Goal: Use online tool/utility: Utilize a website feature to perform a specific function

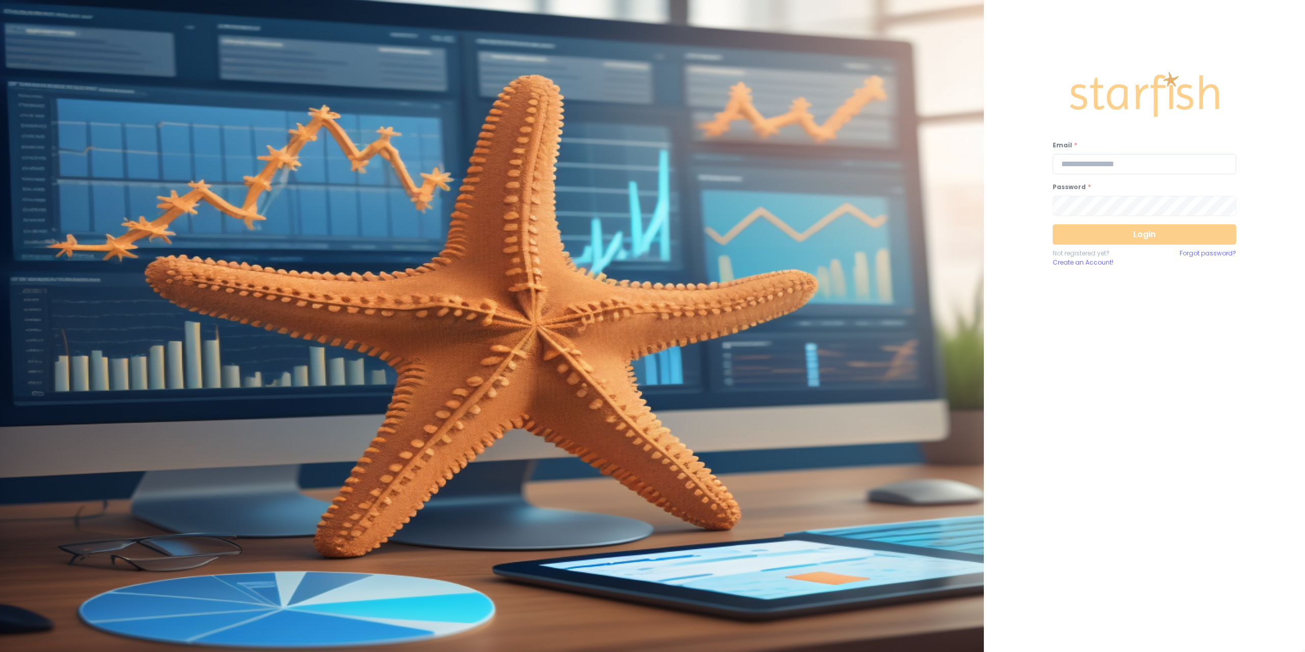
click at [1099, 162] on input "email" at bounding box center [1145, 164] width 184 height 20
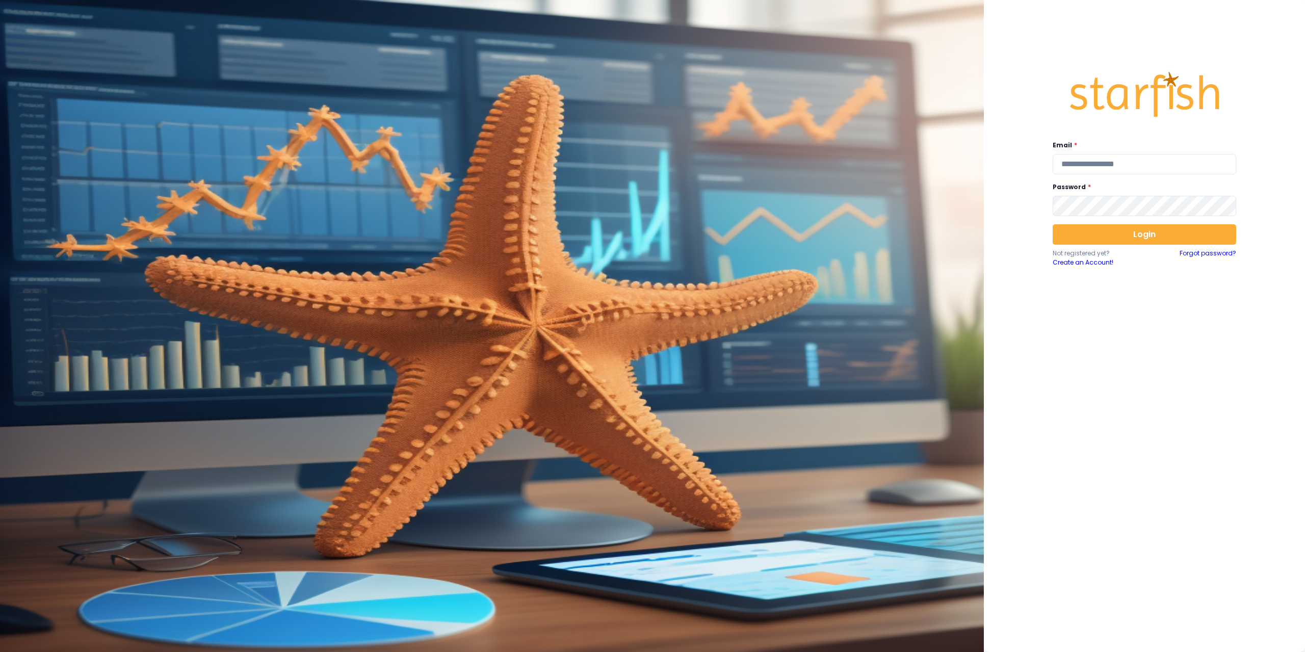
type input "**********"
click at [1144, 237] on button "Login" at bounding box center [1145, 234] width 184 height 20
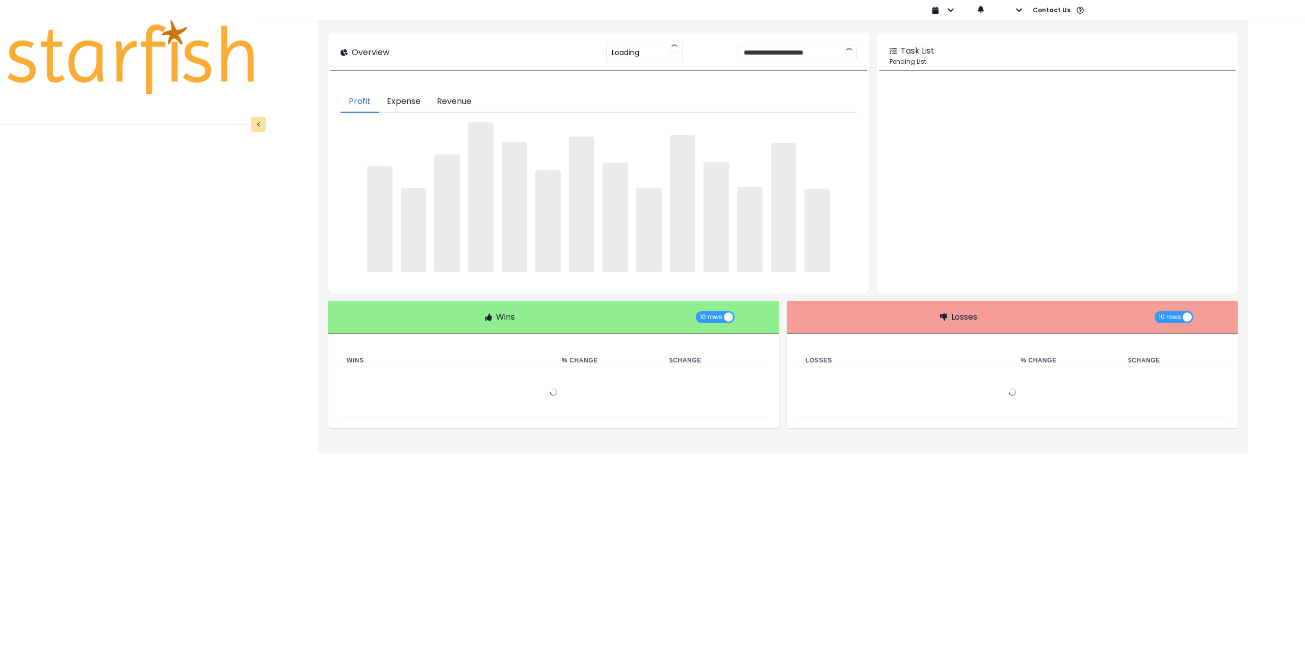
type input "********"
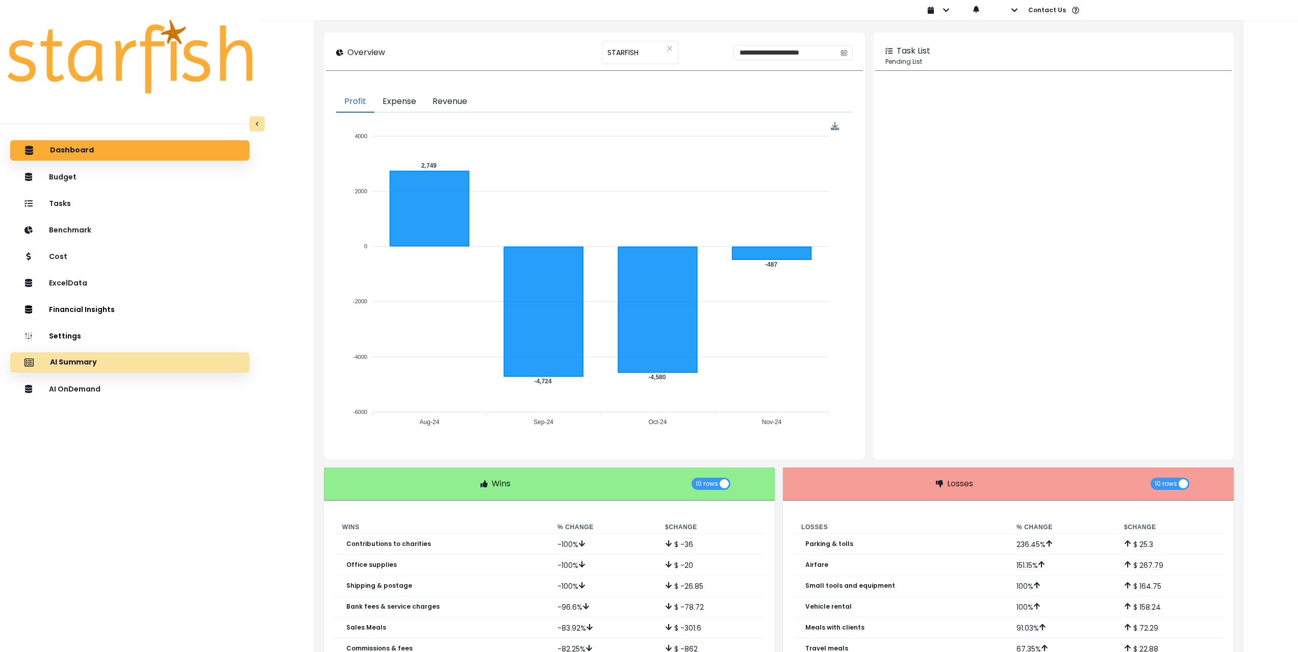
click at [145, 368] on div "AI Summary" at bounding box center [129, 362] width 223 height 21
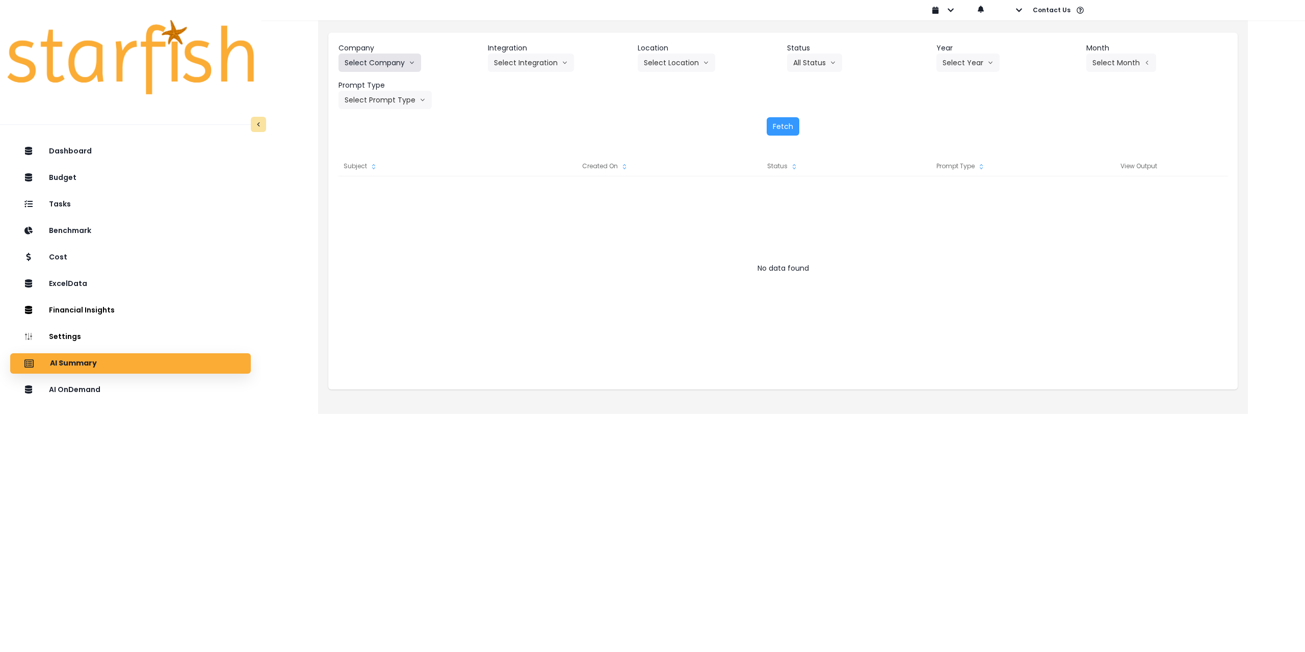
click at [386, 62] on button "Select Company" at bounding box center [380, 63] width 83 height 18
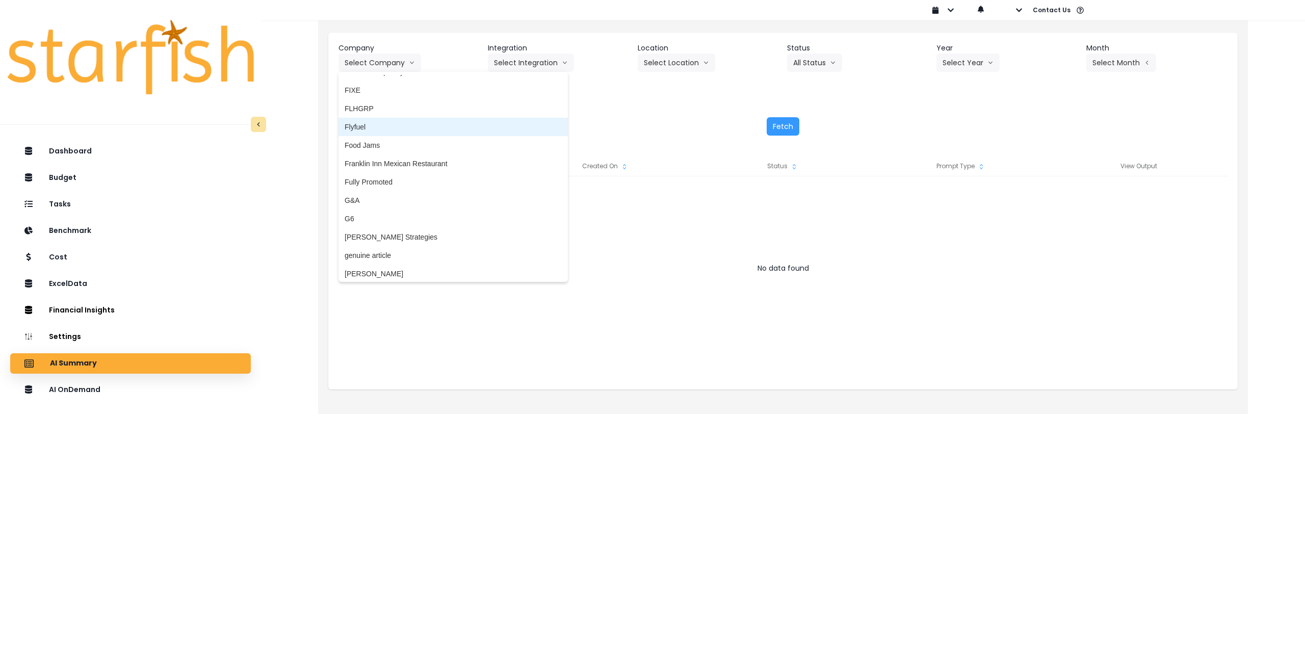
click at [386, 125] on span "Flyfuel" at bounding box center [453, 127] width 217 height 10
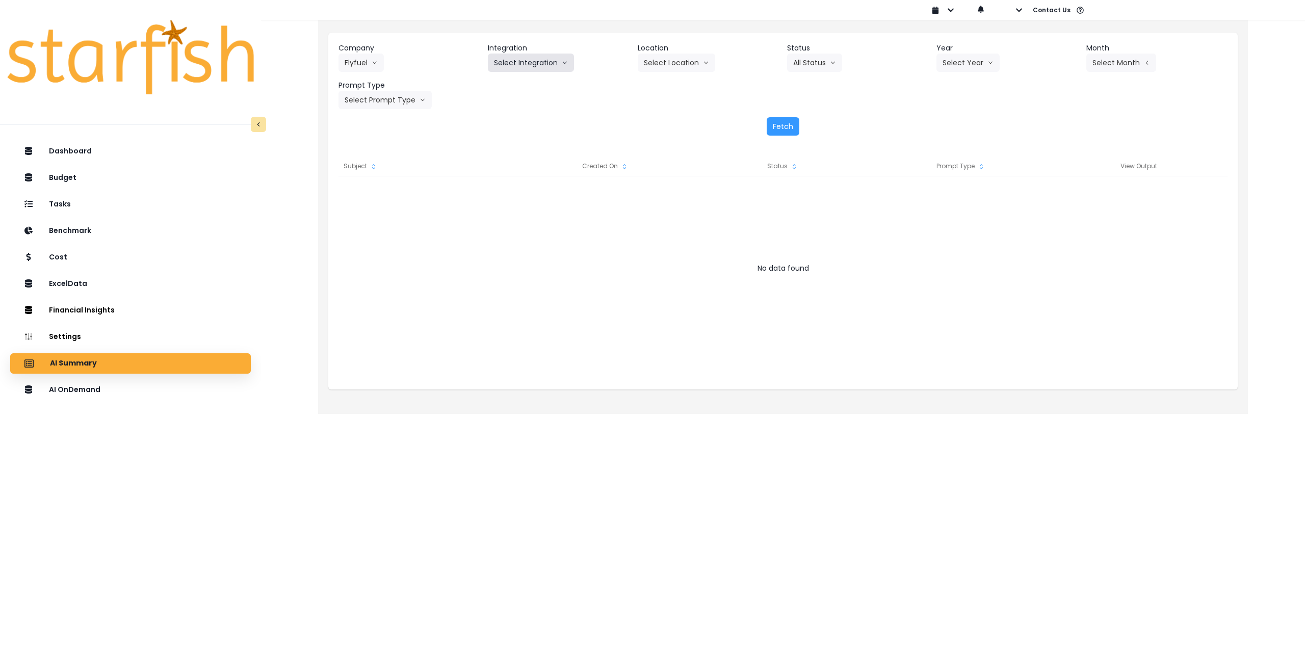
click at [525, 64] on button "Select Integration" at bounding box center [531, 63] width 86 height 18
click at [525, 85] on li "Aventura" at bounding box center [531, 84] width 87 height 18
click at [674, 69] on button "Select Location" at bounding box center [676, 63] width 77 height 18
click at [666, 90] on li "All Locations" at bounding box center [664, 84] width 53 height 18
click at [955, 63] on button "Select Year" at bounding box center [968, 63] width 63 height 18
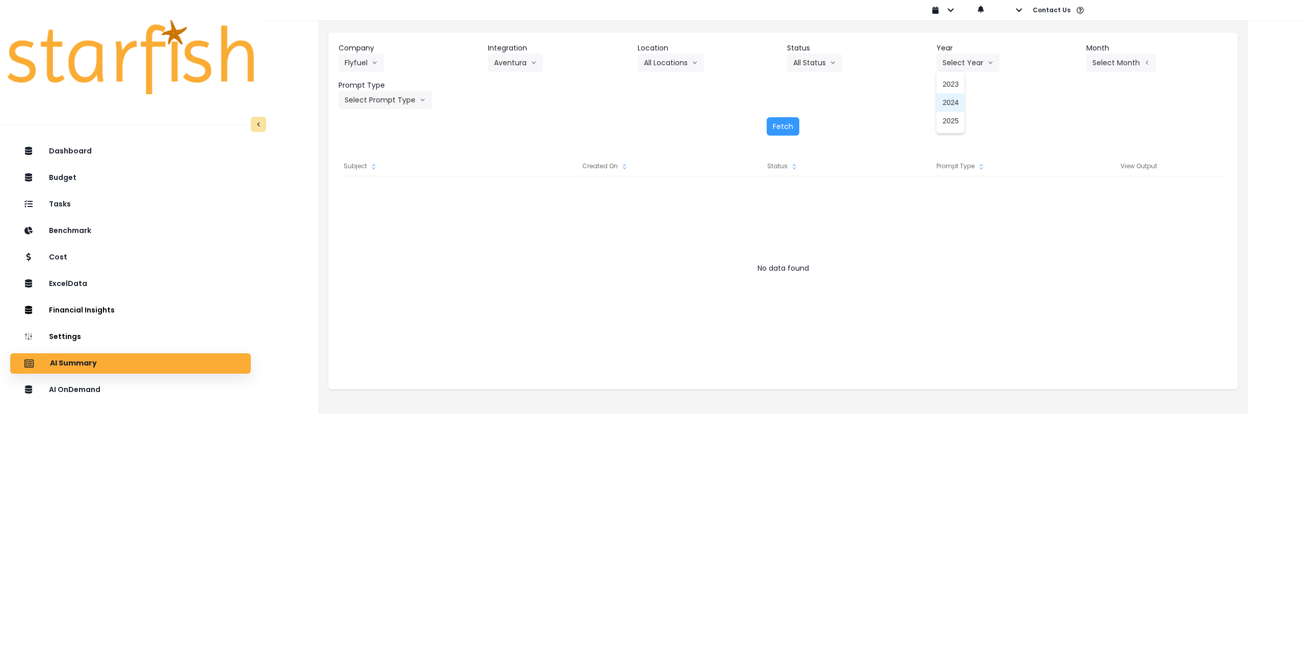
click at [954, 121] on span "2025" at bounding box center [951, 121] width 16 height 10
click at [1118, 57] on button "Select Month" at bounding box center [1121, 63] width 70 height 18
click at [1065, 175] on span "July" at bounding box center [1070, 176] width 20 height 10
click at [395, 100] on button "Select Prompt Type" at bounding box center [385, 100] width 93 height 18
click at [367, 177] on span "Error Task" at bounding box center [374, 176] width 58 height 10
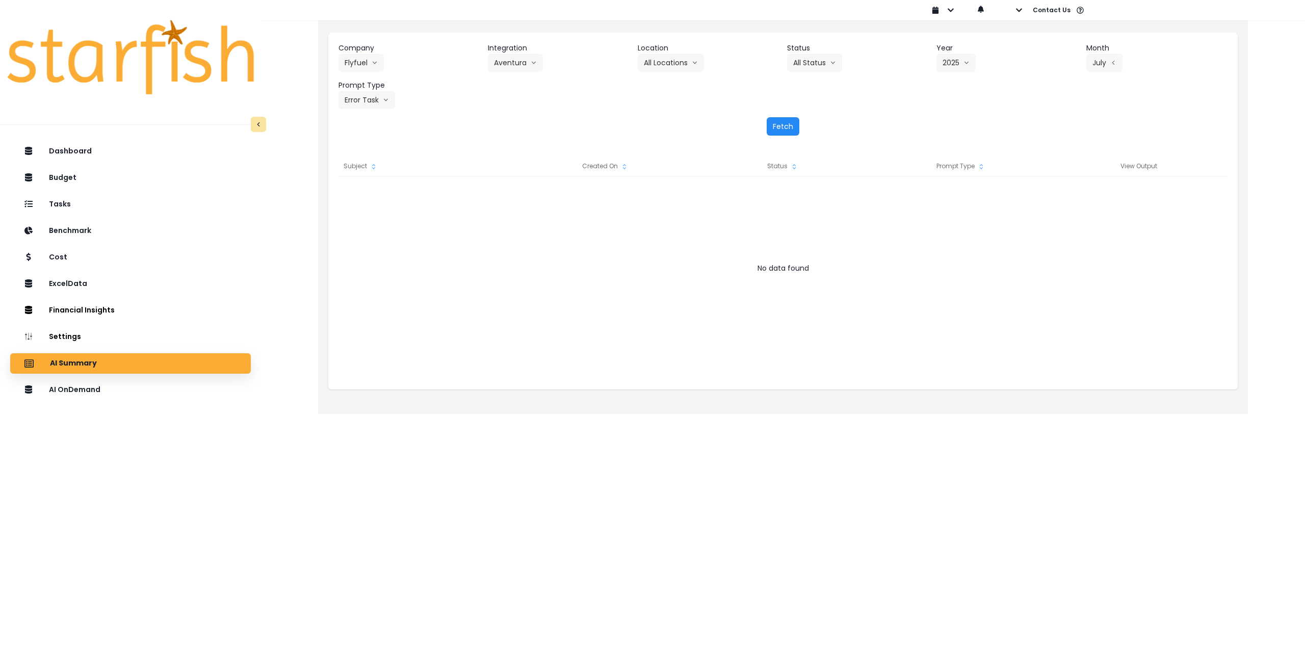
click at [785, 124] on button "Fetch" at bounding box center [783, 126] width 33 height 18
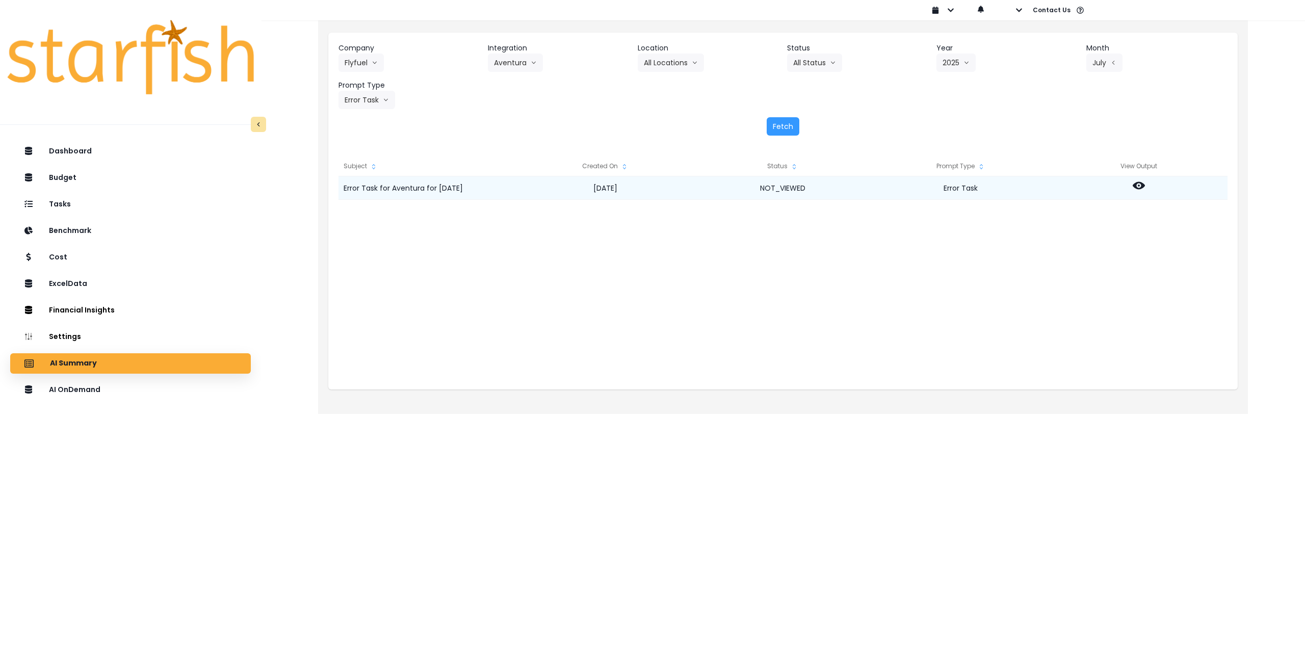
click at [1141, 187] on icon at bounding box center [1139, 186] width 12 height 8
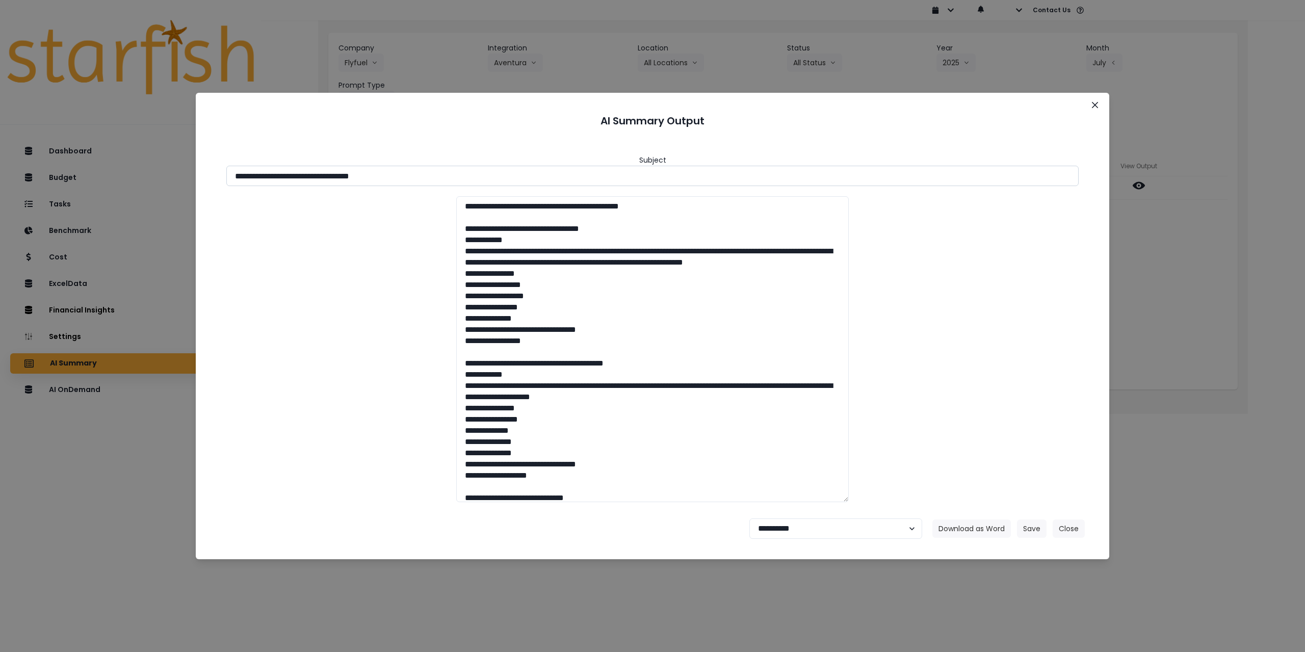
drag, startPoint x: 291, startPoint y: 178, endPoint x: 471, endPoint y: 182, distance: 180.0
click at [470, 182] on input "**********" at bounding box center [652, 176] width 852 height 20
click at [951, 529] on button "Download as Word" at bounding box center [971, 529] width 79 height 18
drag, startPoint x: 431, startPoint y: 457, endPoint x: 457, endPoint y: 466, distance: 27.7
click at [431, 457] on div at bounding box center [652, 349] width 873 height 306
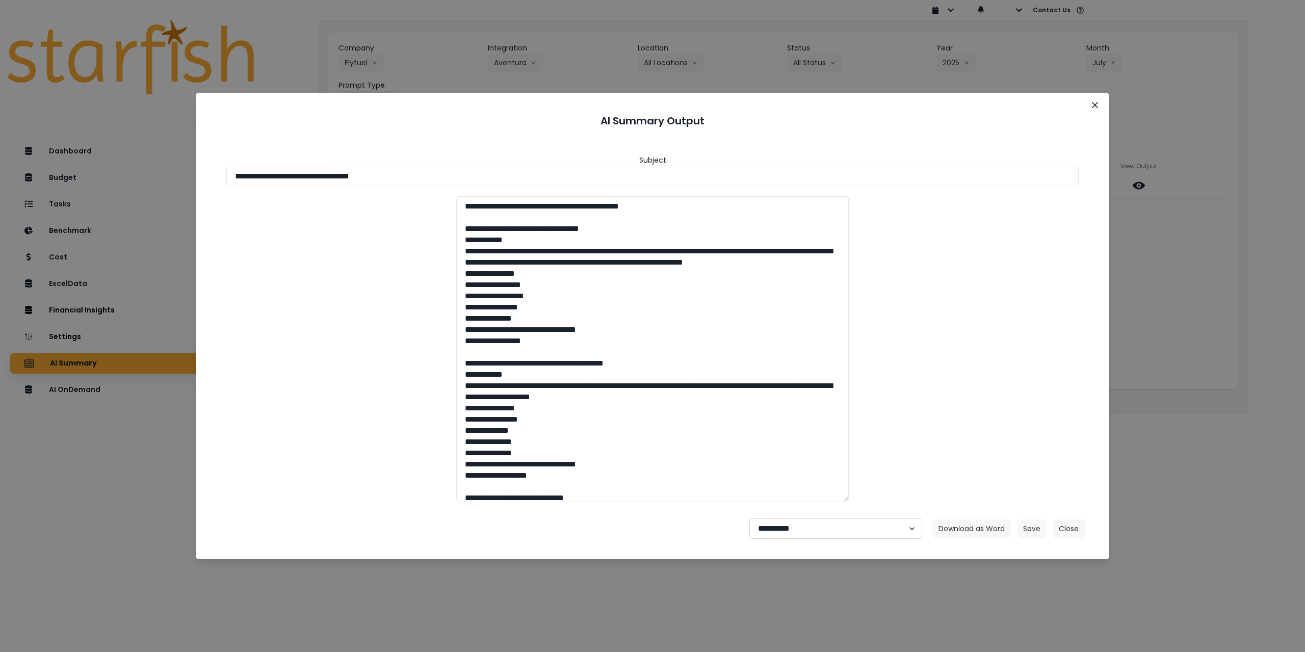
click at [796, 528] on select "**********" at bounding box center [835, 528] width 173 height 20
select select "********"
click at [749, 518] on select "**********" at bounding box center [835, 528] width 173 height 20
click at [1041, 527] on button "Save" at bounding box center [1032, 529] width 30 height 18
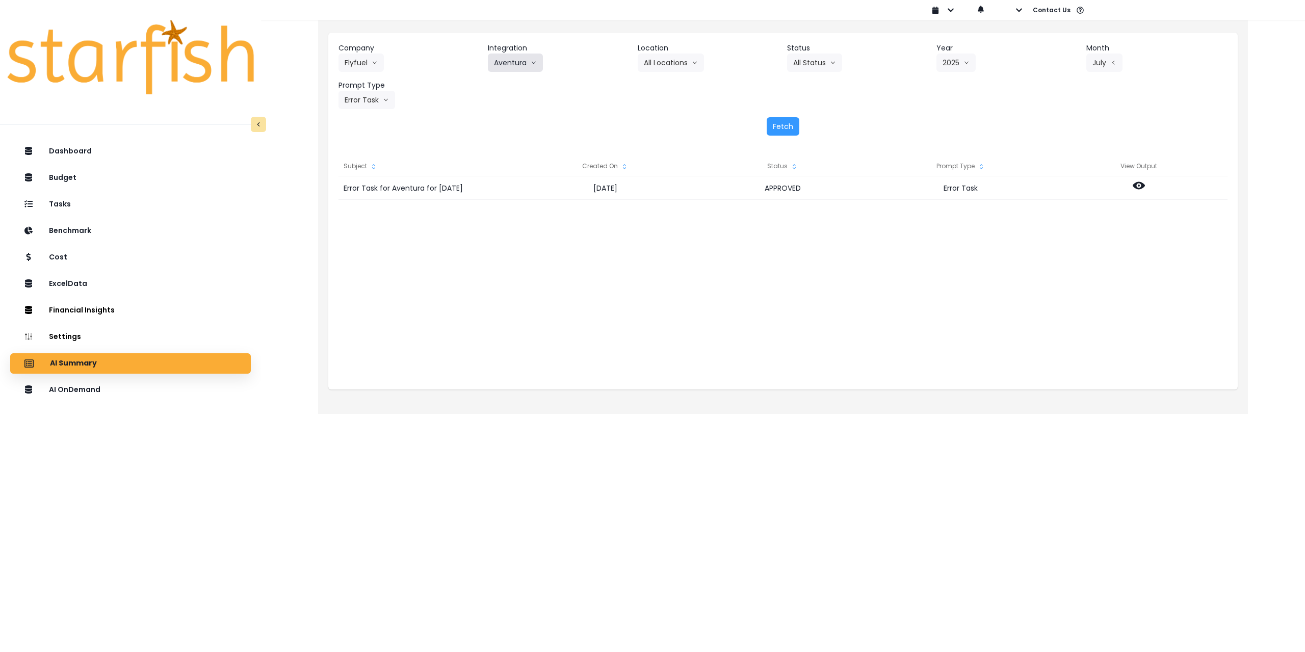
click at [507, 62] on button "Aventura" at bounding box center [515, 63] width 55 height 18
drag, startPoint x: 508, startPoint y: 101, endPoint x: 515, endPoint y: 101, distance: 7.2
click at [508, 102] on span "[GEOGRAPHIC_DATA]" at bounding box center [531, 102] width 74 height 10
click at [938, 64] on button "Select Year" at bounding box center [968, 63] width 63 height 18
click at [951, 125] on span "2025" at bounding box center [951, 121] width 16 height 10
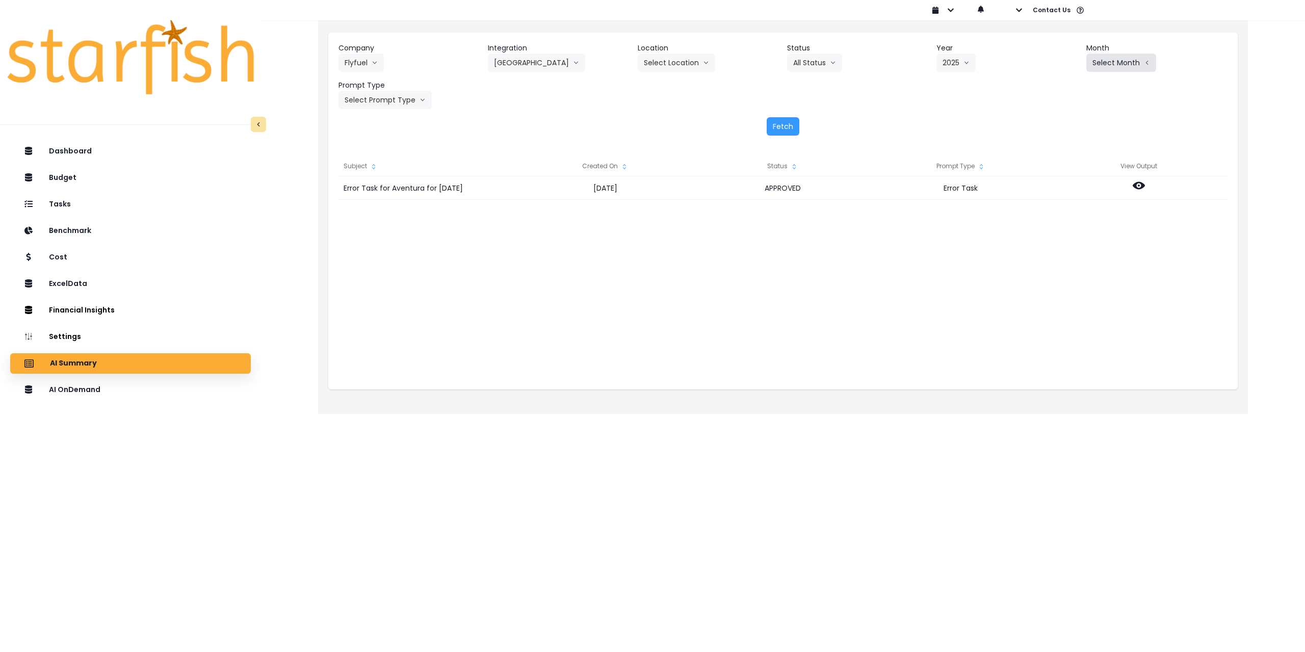
click at [1100, 67] on button "Select Month" at bounding box center [1121, 63] width 70 height 18
click at [1064, 176] on span "July" at bounding box center [1070, 176] width 20 height 10
click at [403, 103] on button "Select Prompt Type" at bounding box center [385, 100] width 93 height 18
click at [377, 177] on span "Error Task" at bounding box center [374, 176] width 58 height 10
click at [779, 117] on button "Fetch" at bounding box center [783, 126] width 33 height 18
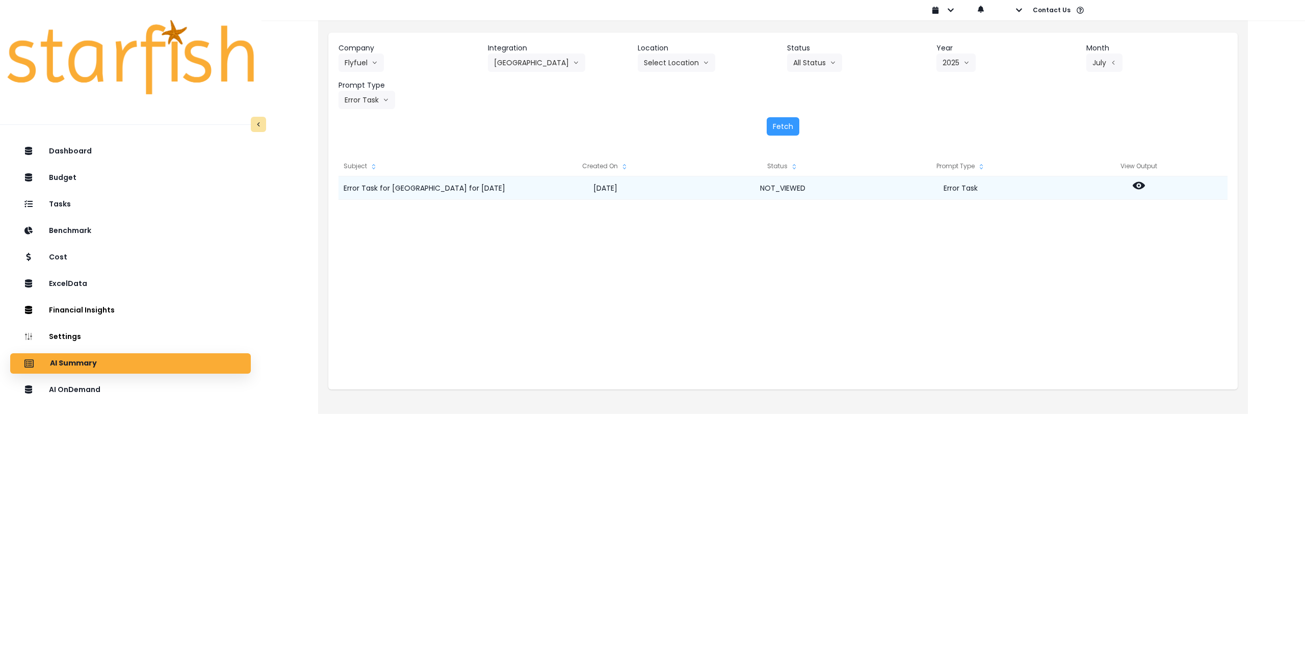
click at [1135, 185] on icon at bounding box center [1139, 186] width 12 height 8
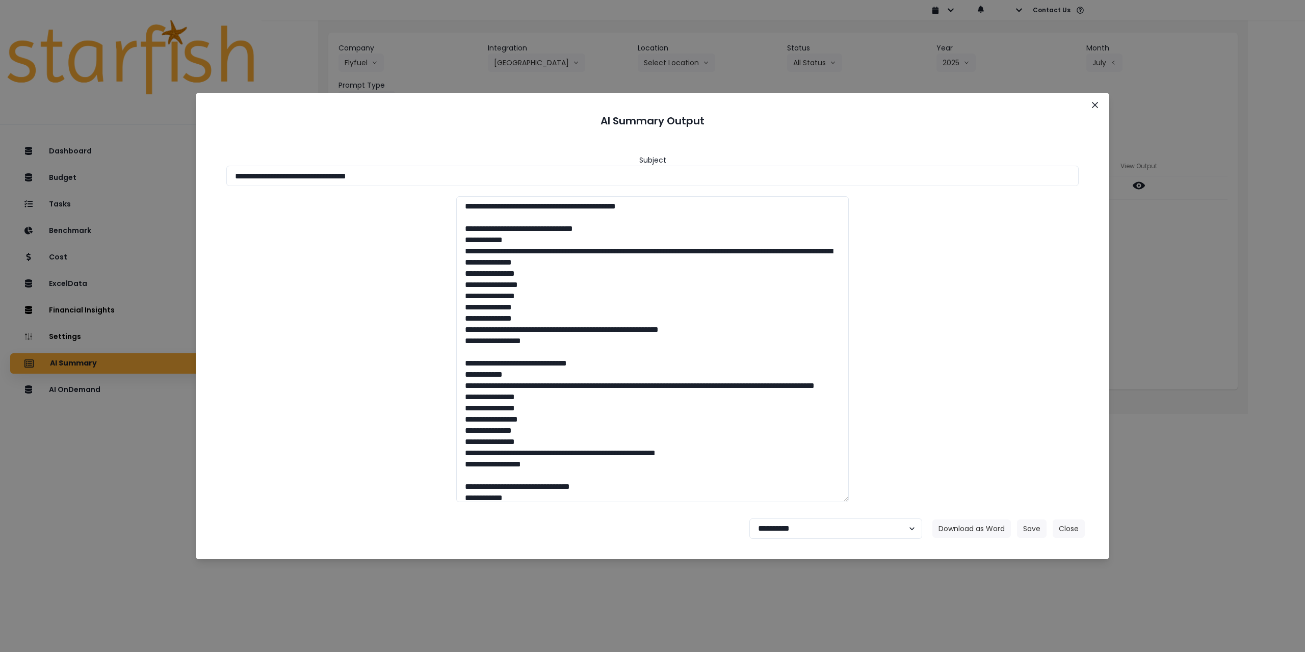
drag, startPoint x: 291, startPoint y: 173, endPoint x: 534, endPoint y: 189, distance: 243.7
click at [513, 186] on input "**********" at bounding box center [652, 176] width 852 height 20
click at [964, 528] on button "Download as Word" at bounding box center [971, 529] width 79 height 18
click at [805, 521] on select "**********" at bounding box center [835, 528] width 173 height 20
select select "********"
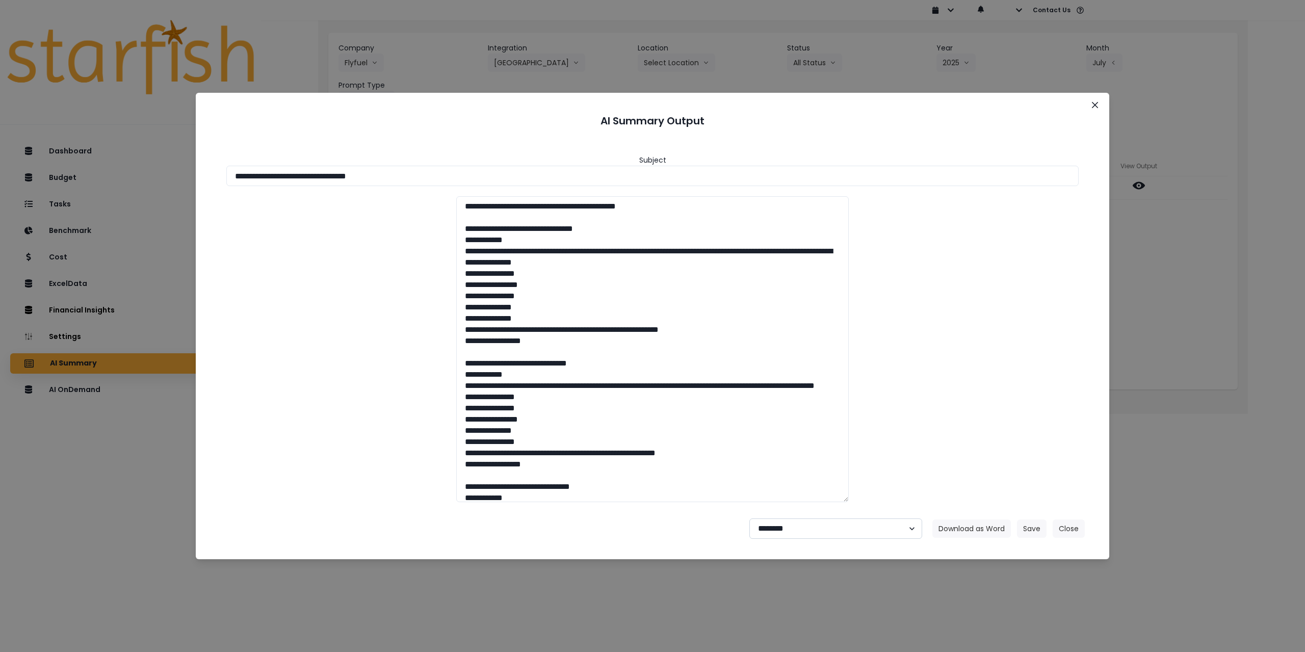
click at [749, 518] on select "**********" at bounding box center [835, 528] width 173 height 20
click at [1032, 526] on button "Save" at bounding box center [1032, 529] width 30 height 18
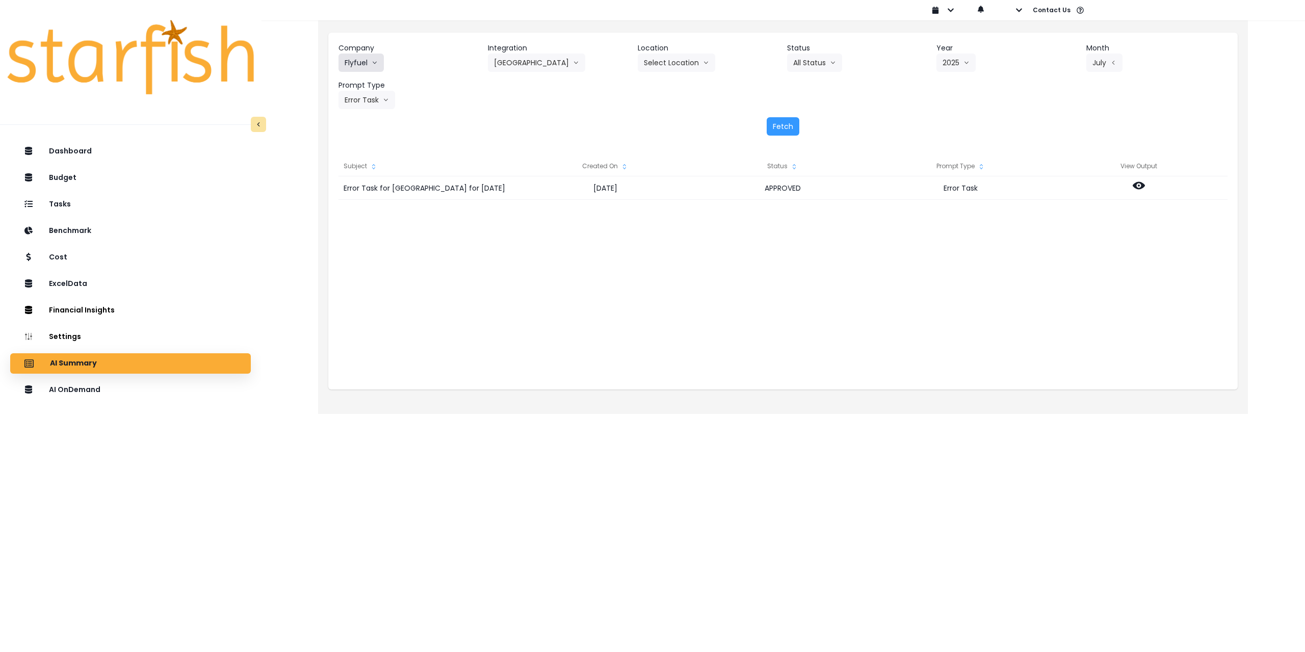
click at [369, 64] on button "Flyfuel" at bounding box center [361, 63] width 45 height 18
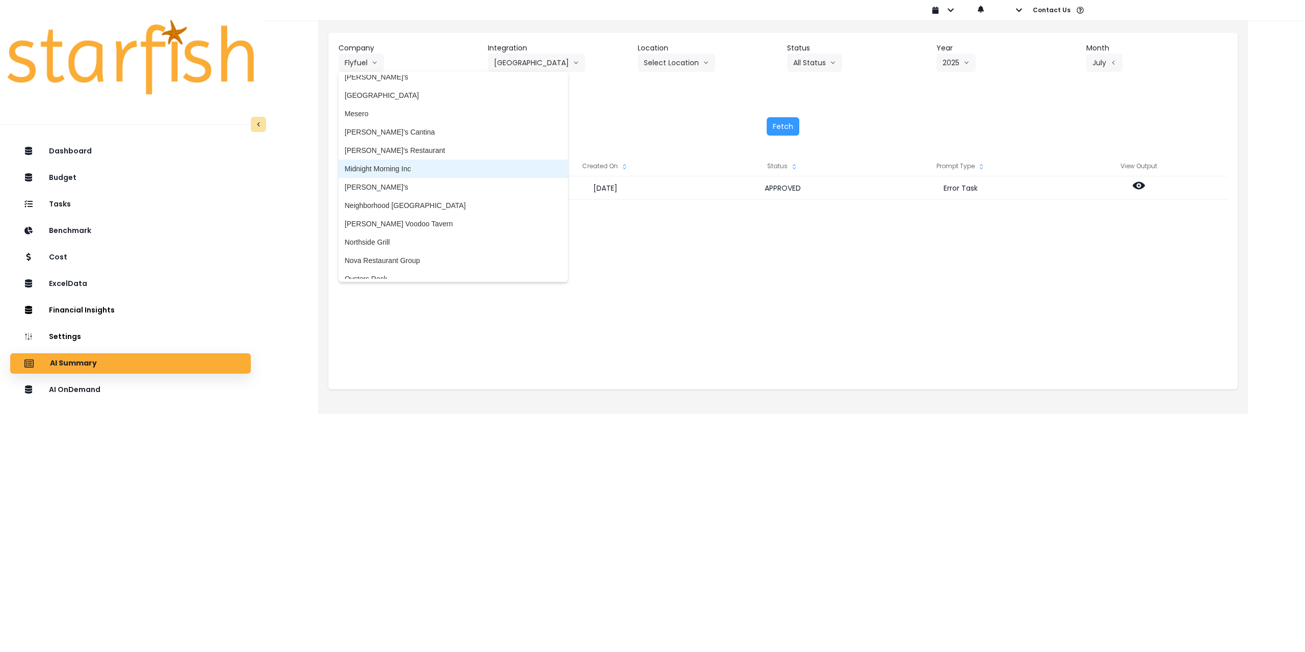
scroll to position [1224, 0]
click at [427, 199] on span "Neighborhood [GEOGRAPHIC_DATA]" at bounding box center [453, 200] width 217 height 10
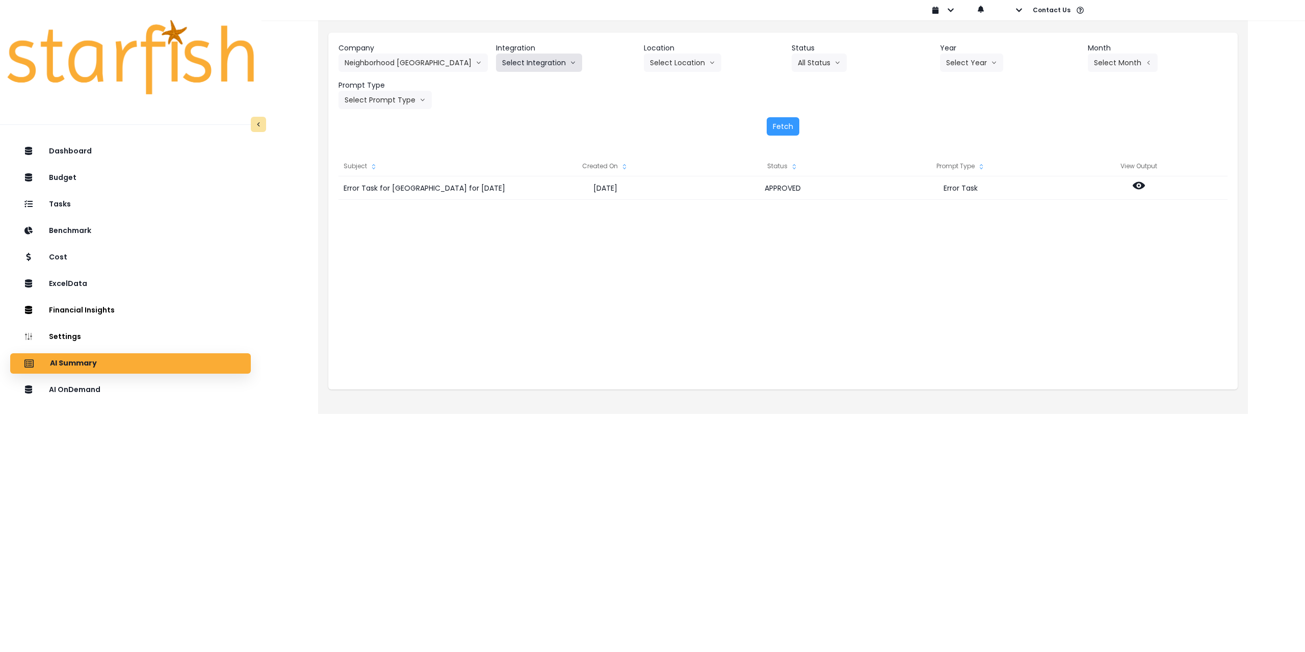
click at [518, 63] on button "Select Integration" at bounding box center [539, 63] width 86 height 18
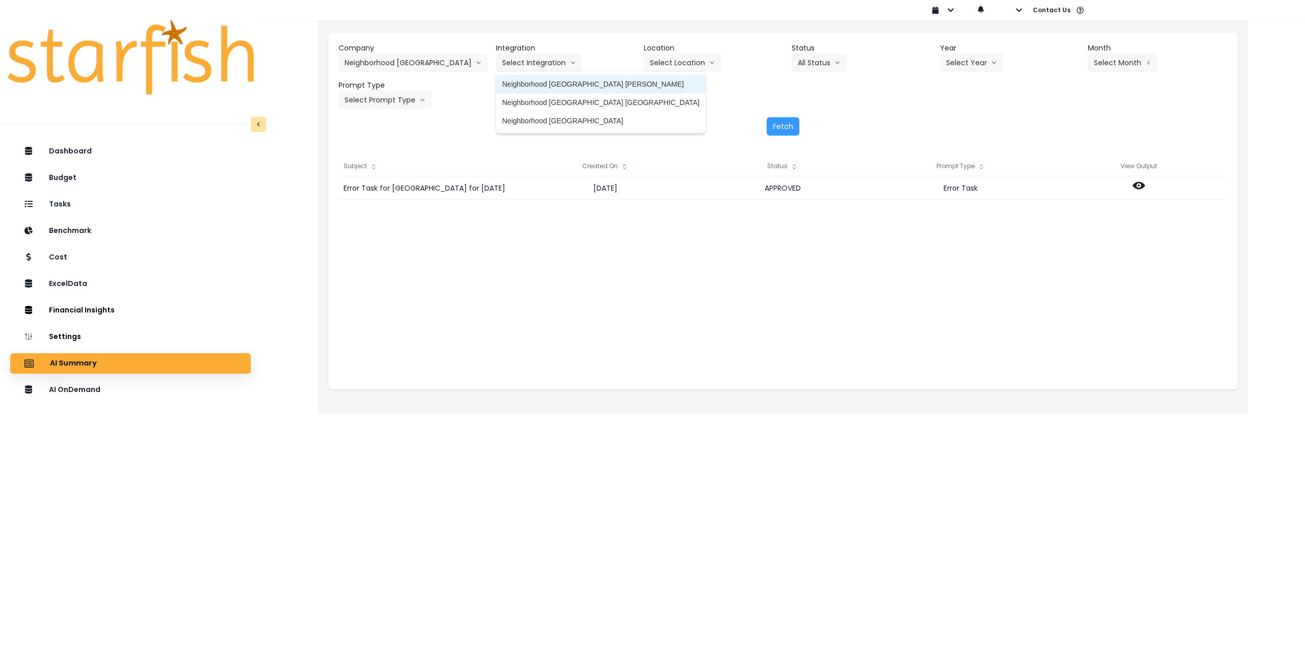
click at [528, 86] on span "Neighborhood [GEOGRAPHIC_DATA] [PERSON_NAME]" at bounding box center [600, 84] width 197 height 10
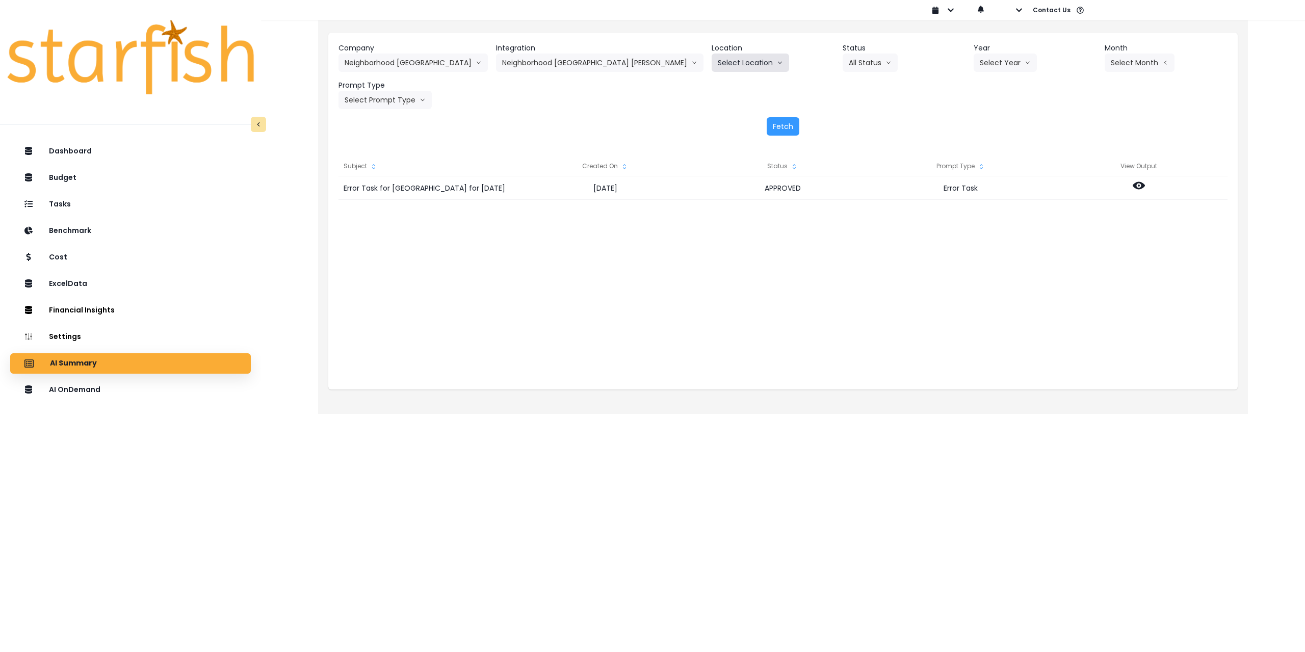
click at [712, 65] on button "Select Location" at bounding box center [750, 63] width 77 height 18
click at [718, 79] on span "All Locations" at bounding box center [738, 84] width 40 height 10
click at [974, 62] on button "Select Year" at bounding box center [1005, 63] width 63 height 18
click at [980, 125] on span "2025" at bounding box center [988, 121] width 16 height 10
click at [1105, 66] on button "Select Month" at bounding box center [1140, 63] width 70 height 18
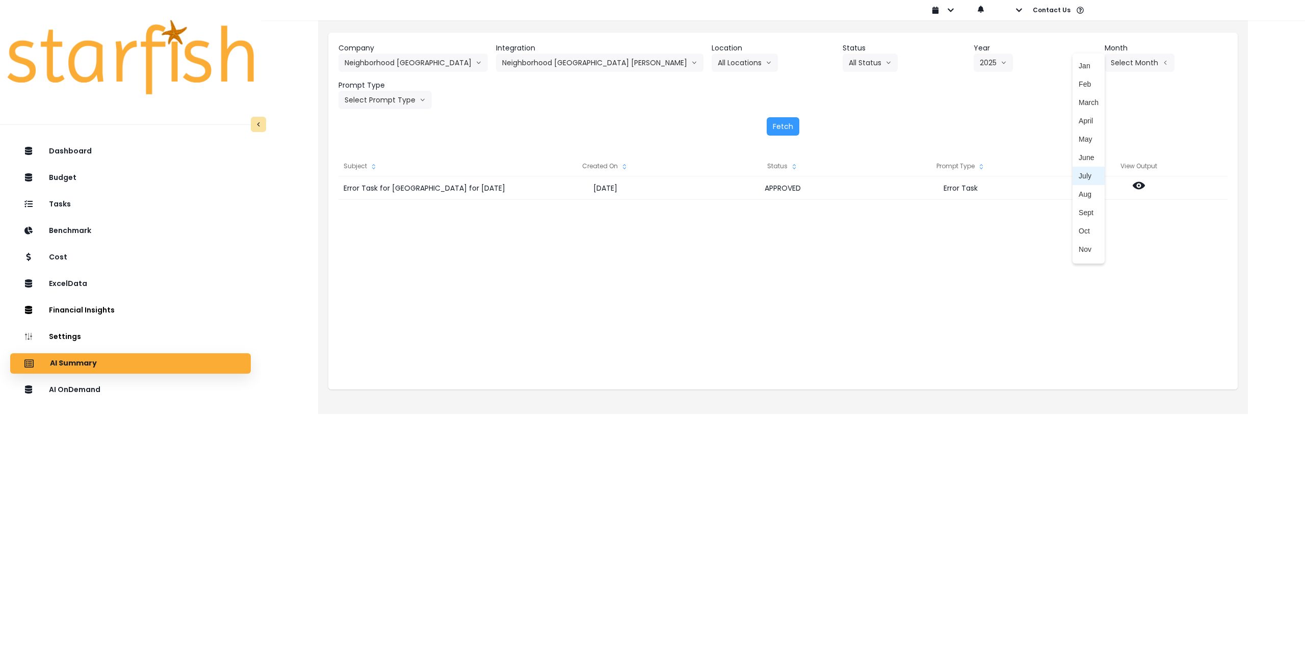
click at [1079, 174] on span "July" at bounding box center [1089, 176] width 20 height 10
click at [381, 104] on button "Select Prompt Type" at bounding box center [385, 100] width 93 height 18
click at [369, 173] on span "Error Task" at bounding box center [374, 176] width 58 height 10
click at [785, 126] on button "Fetch" at bounding box center [783, 126] width 33 height 18
click at [1105, 66] on button "July" at bounding box center [1123, 63] width 36 height 18
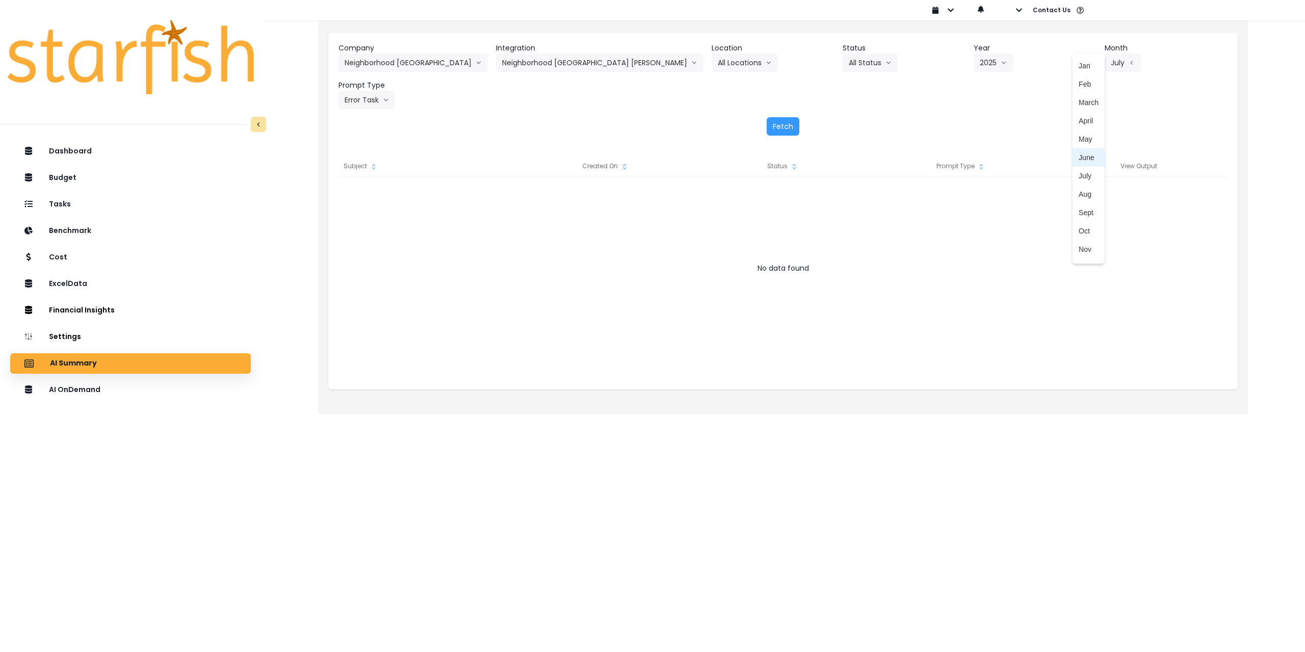
click at [1079, 155] on span "June" at bounding box center [1089, 157] width 20 height 10
click at [792, 123] on button "Fetch" at bounding box center [783, 126] width 33 height 18
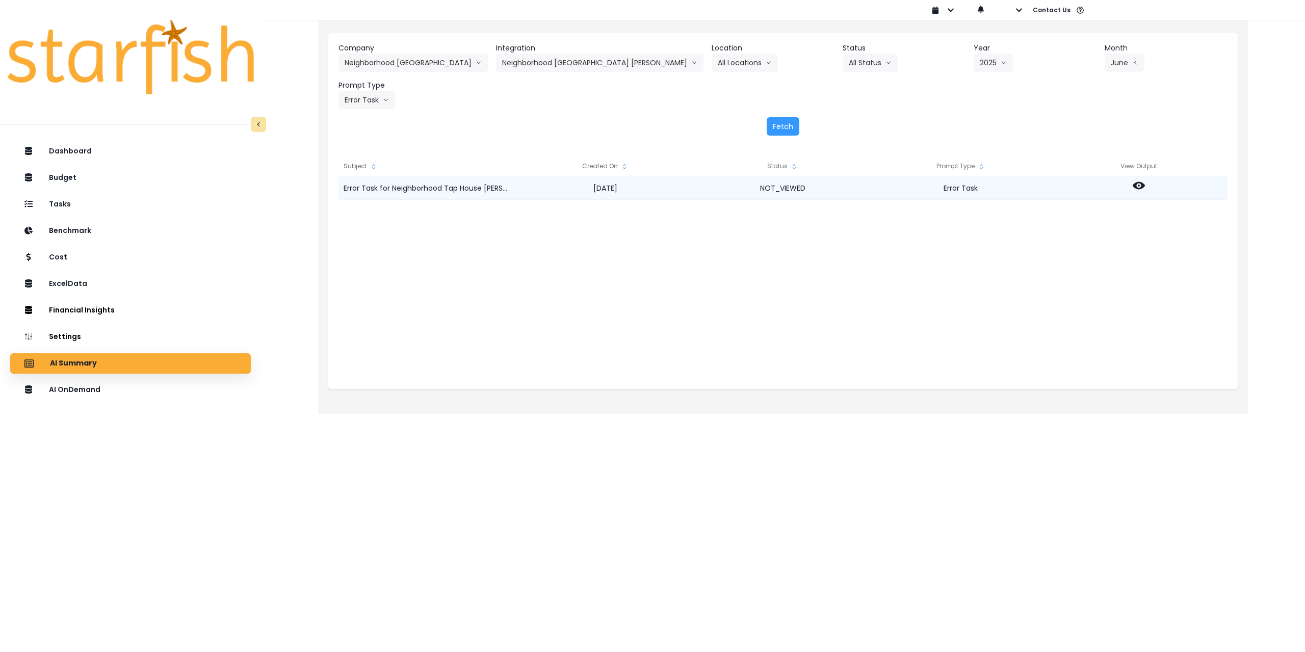
click at [1136, 188] on icon at bounding box center [1139, 186] width 12 height 8
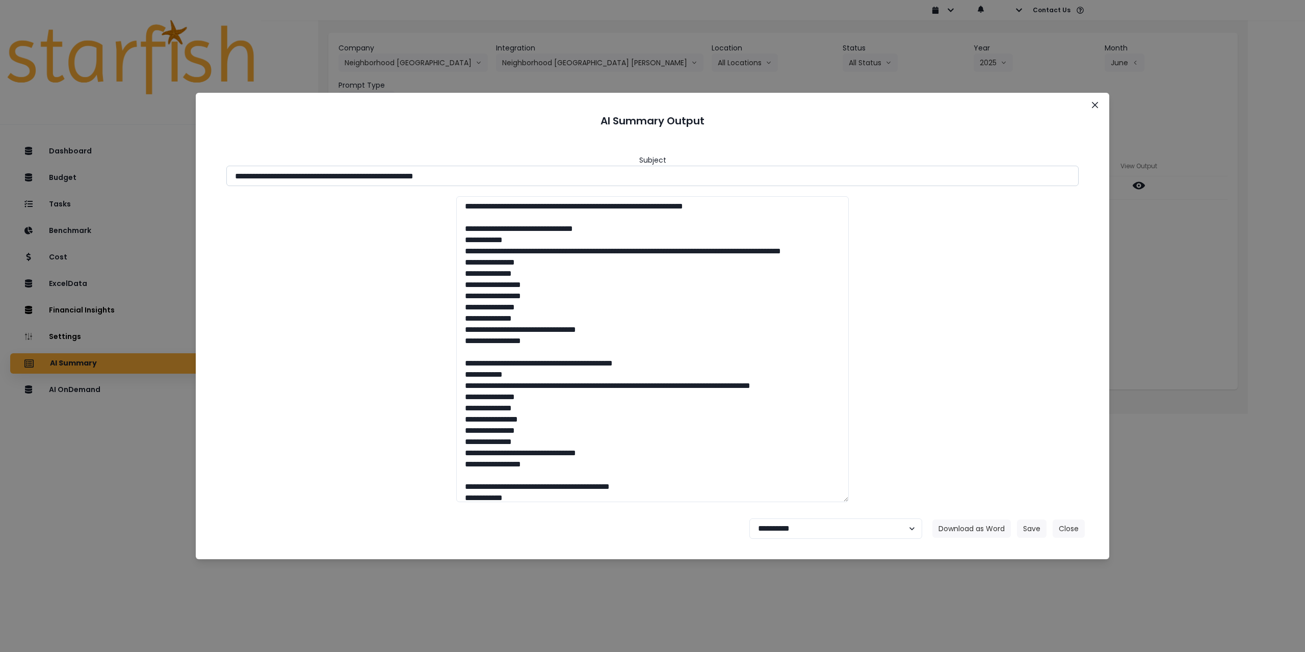
drag, startPoint x: 291, startPoint y: 174, endPoint x: 499, endPoint y: 173, distance: 208.0
click at [499, 173] on input "**********" at bounding box center [652, 176] width 852 height 20
click at [955, 530] on button "Download as Word" at bounding box center [971, 529] width 79 height 18
click at [818, 529] on select "**********" at bounding box center [835, 528] width 173 height 20
select select "********"
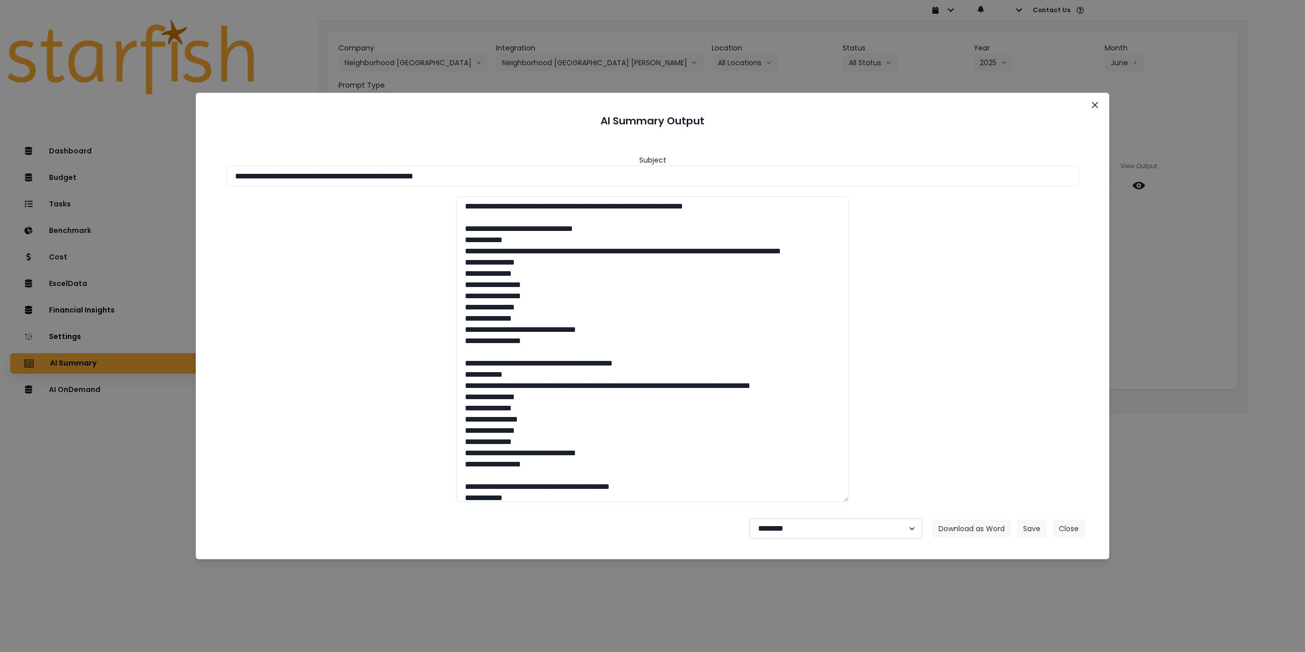
click at [749, 518] on select "**********" at bounding box center [835, 528] width 173 height 20
click at [1041, 526] on button "Save" at bounding box center [1032, 529] width 30 height 18
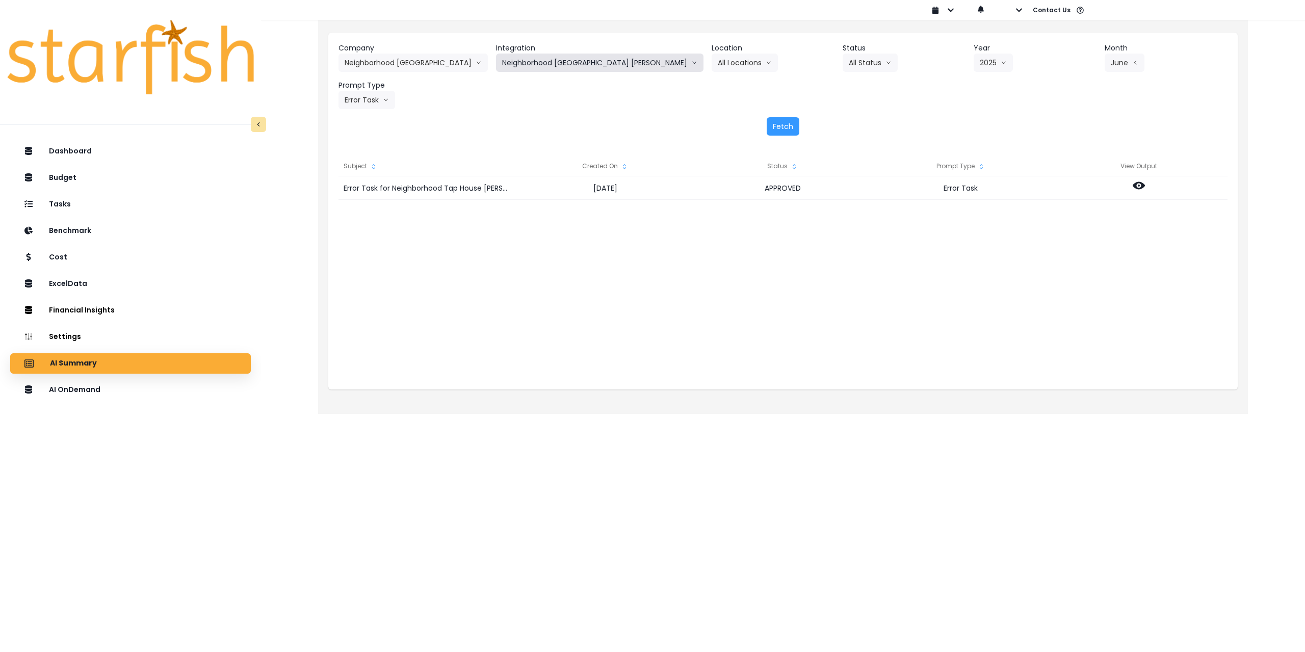
click at [585, 59] on button "Neighborhood [GEOGRAPHIC_DATA] [PERSON_NAME]" at bounding box center [599, 63] width 207 height 18
click at [590, 102] on span "Neighborhood [GEOGRAPHIC_DATA] [GEOGRAPHIC_DATA]" at bounding box center [600, 102] width 197 height 10
drag, startPoint x: 782, startPoint y: 120, endPoint x: 947, endPoint y: 75, distance: 171.2
click at [942, 103] on div "Company Neighborhood Tap House 86 Costs Asti Bagel Cafe Balance Grille Bald Gin…" at bounding box center [783, 89] width 910 height 113
click at [983, 61] on button "Select Year" at bounding box center [1014, 63] width 63 height 18
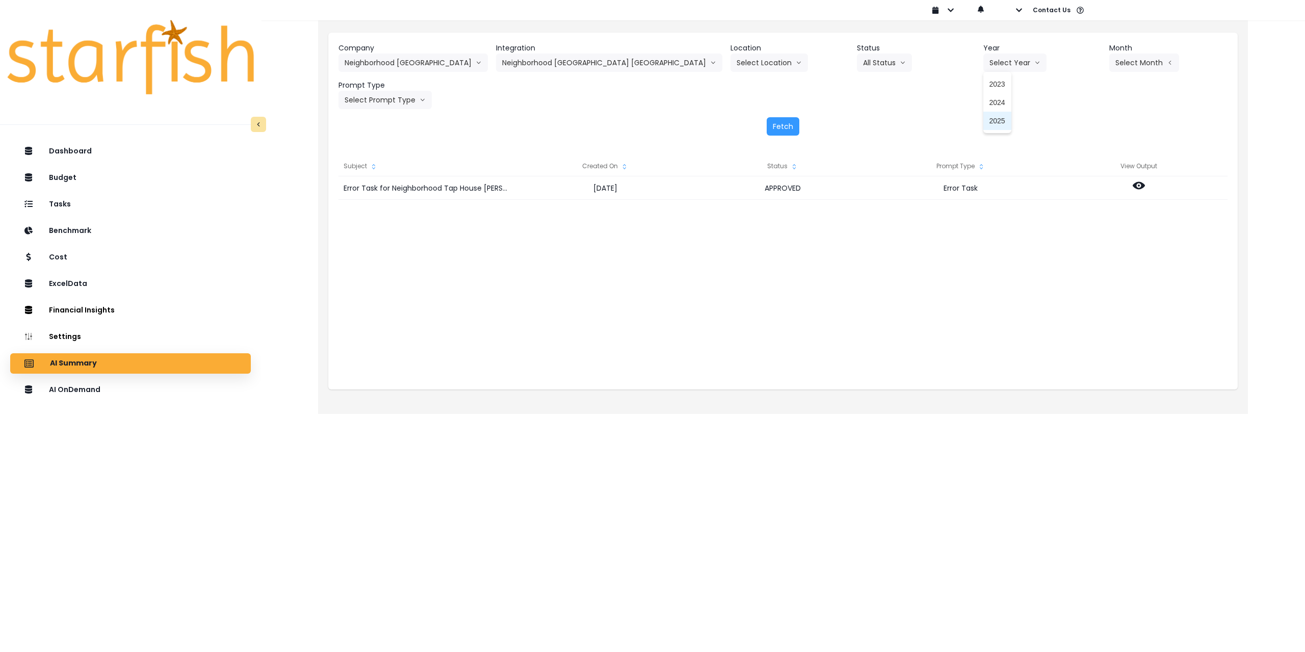
click at [990, 118] on span "2025" at bounding box center [998, 121] width 16 height 10
click at [1112, 59] on button "Select Month" at bounding box center [1144, 63] width 70 height 18
click at [1077, 153] on li "June" at bounding box center [1093, 157] width 32 height 18
click at [393, 101] on button "Select Prompt Type" at bounding box center [385, 100] width 93 height 18
click at [368, 178] on span "Error Task" at bounding box center [374, 176] width 58 height 10
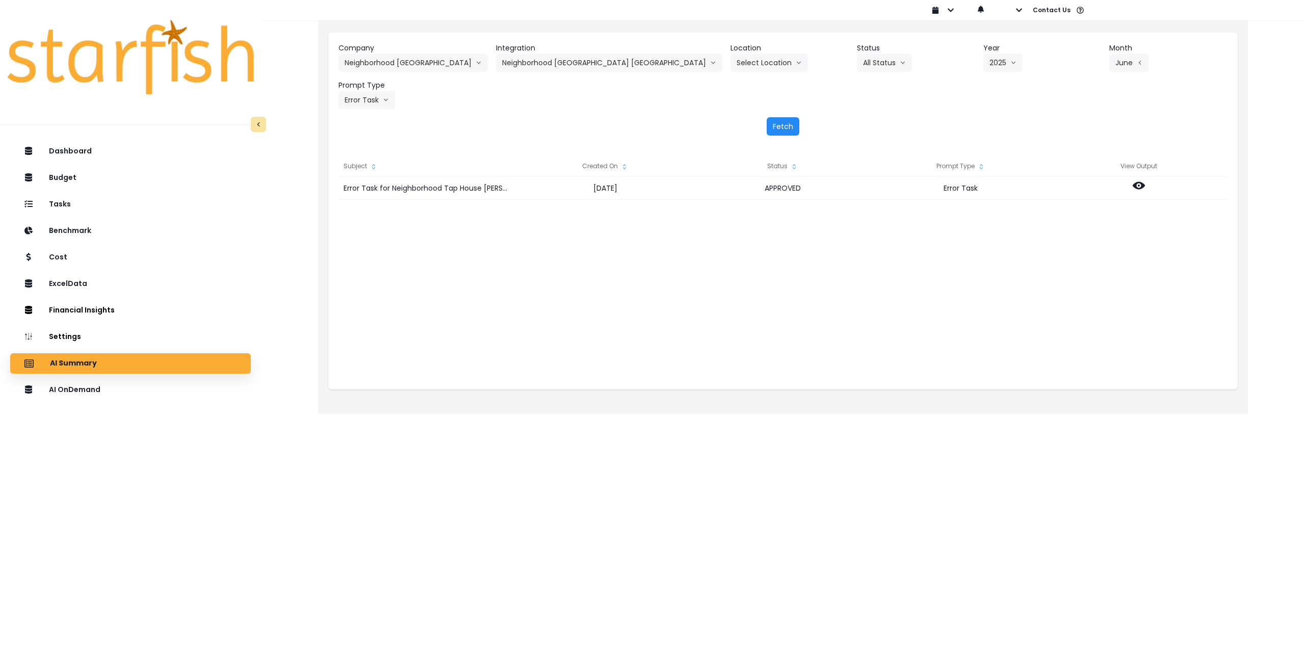
click at [789, 128] on button "Fetch" at bounding box center [783, 126] width 33 height 18
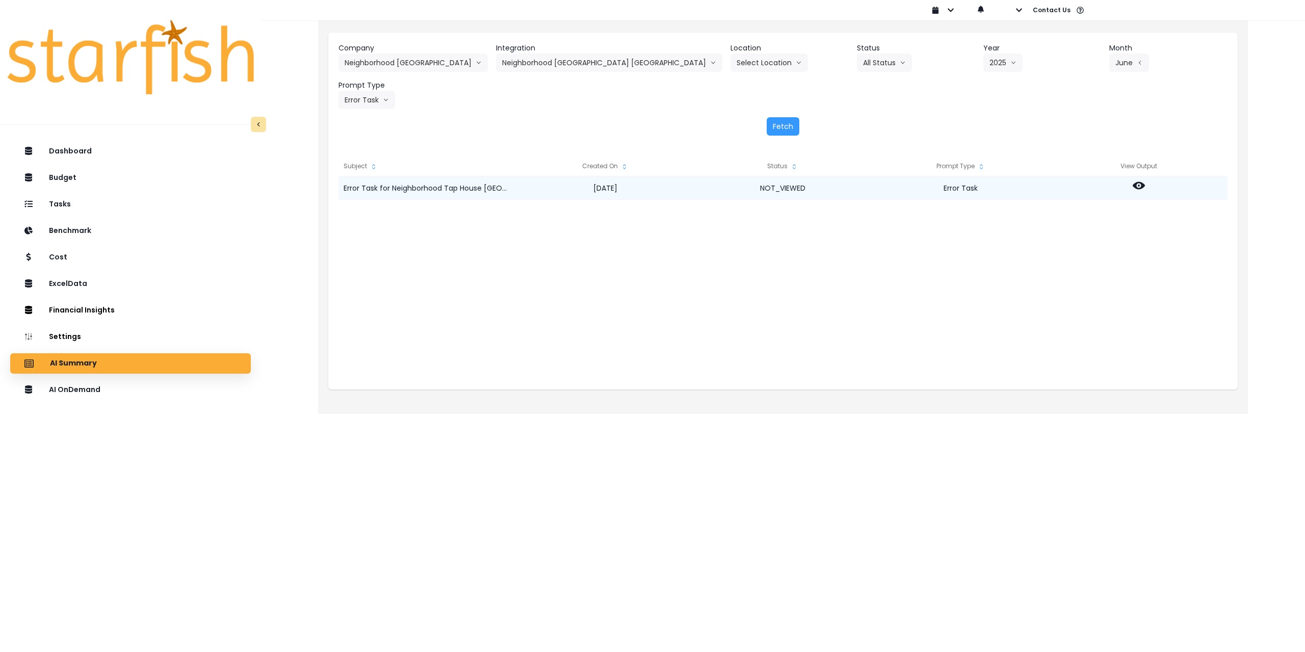
click at [1137, 186] on icon at bounding box center [1139, 185] width 12 height 12
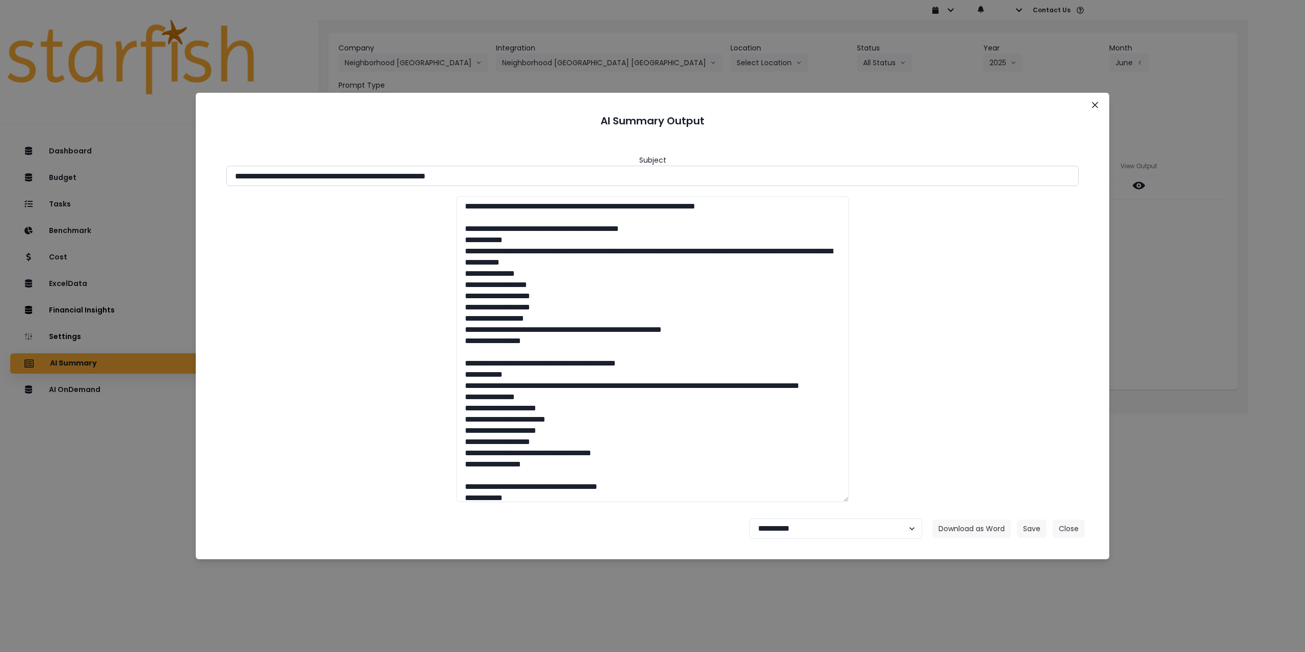
drag, startPoint x: 290, startPoint y: 175, endPoint x: 548, endPoint y: 171, distance: 258.5
click at [548, 171] on input "**********" at bounding box center [652, 176] width 852 height 20
click at [976, 526] on button "Download as Word" at bounding box center [971, 529] width 79 height 18
